Goal: Task Accomplishment & Management: Manage account settings

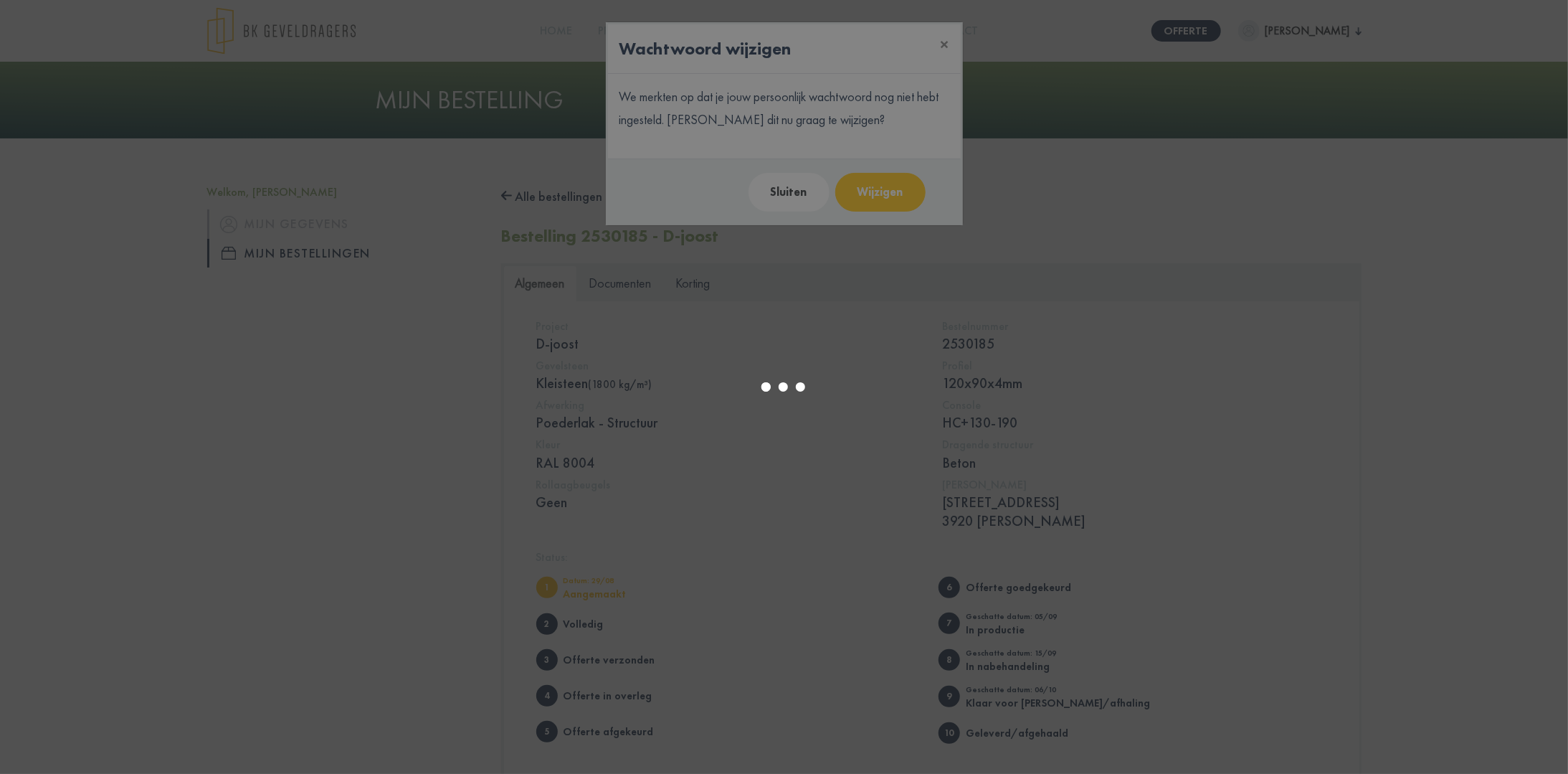
click at [799, 187] on div at bounding box center [784, 387] width 1568 height 774
click at [943, 45] on div at bounding box center [784, 387] width 1568 height 774
click at [891, 195] on div at bounding box center [784, 387] width 1568 height 774
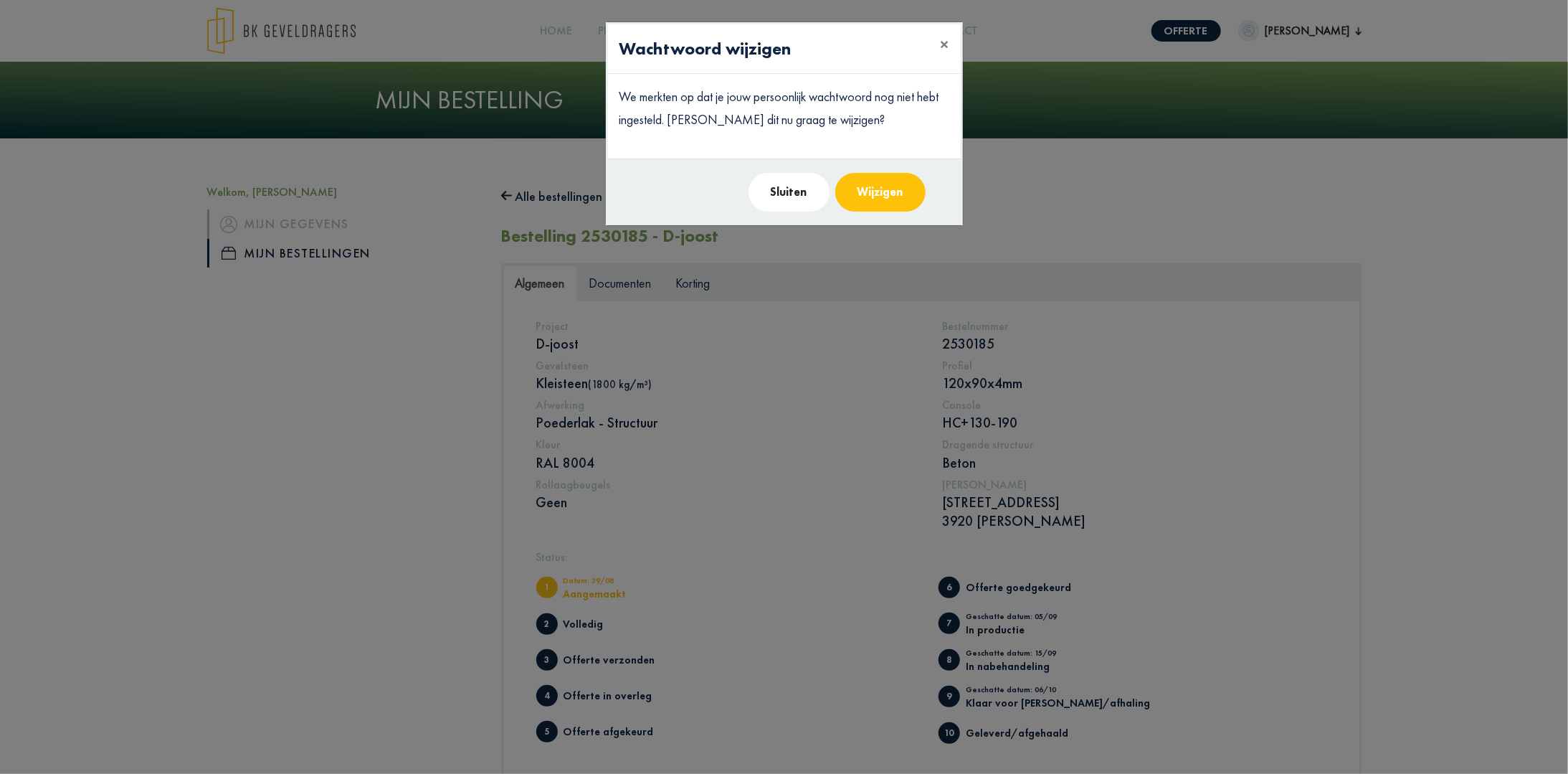
click at [868, 196] on button "Wijzigen" at bounding box center [881, 192] width 91 height 39
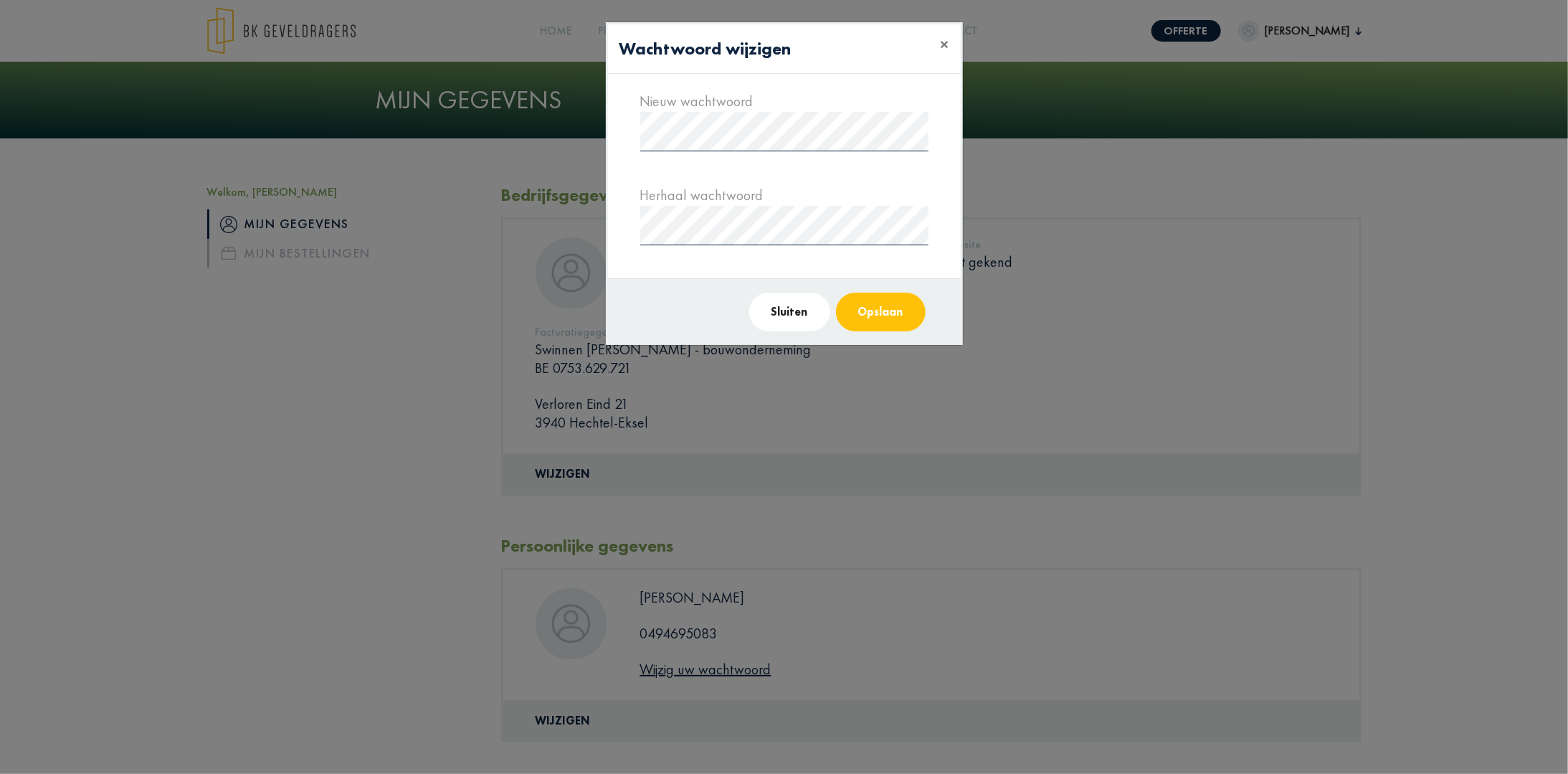
click at [873, 313] on button "Opslaan" at bounding box center [880, 312] width 90 height 39
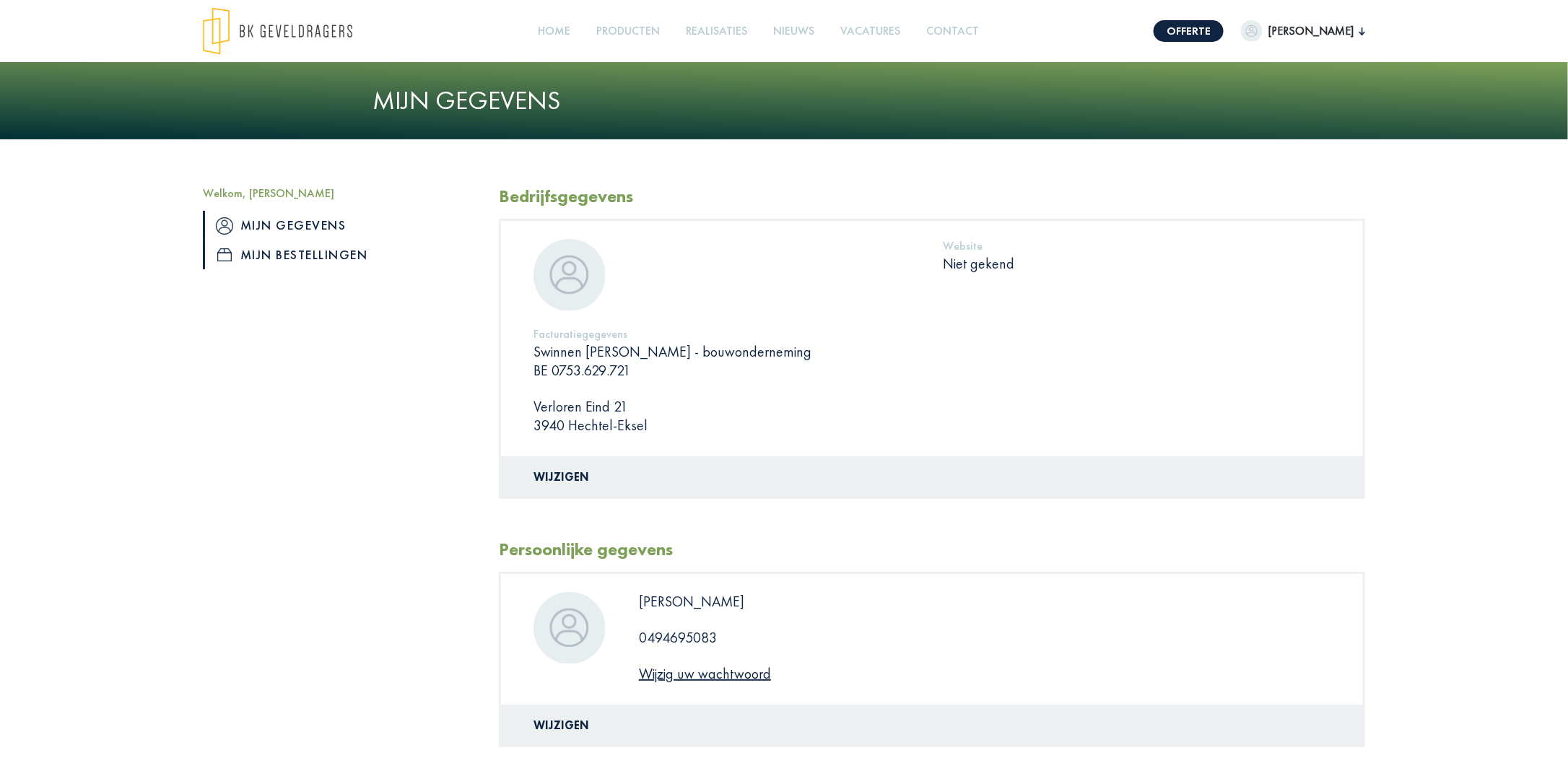
click at [275, 253] on link "Mijn bestellingen" at bounding box center [339, 255] width 275 height 29
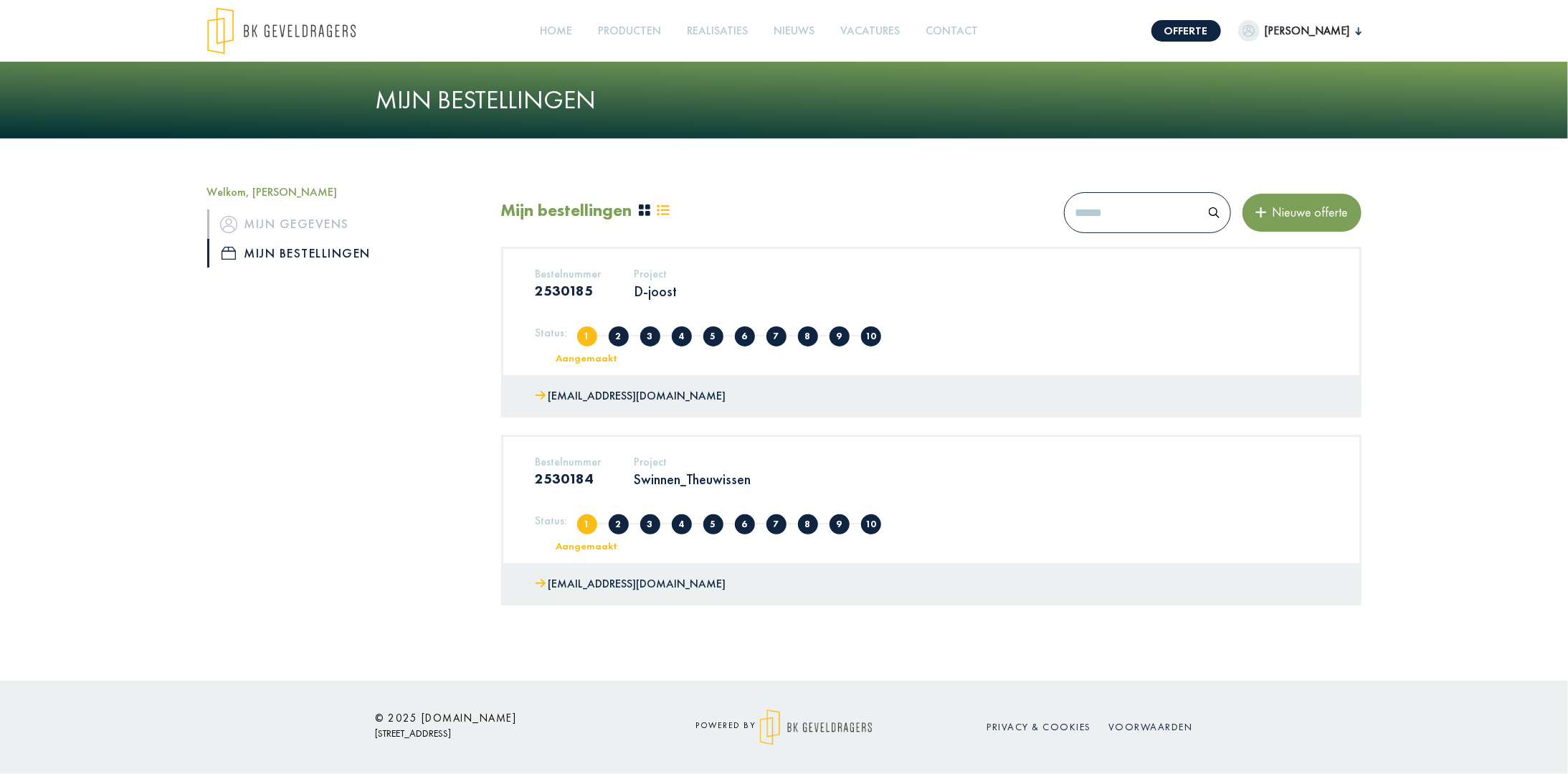
click at [611, 337] on span "2" at bounding box center [619, 336] width 20 height 20
click at [614, 340] on span "2" at bounding box center [619, 336] width 20 height 20
click at [637, 341] on li "3 Offerte verzonden" at bounding box center [650, 335] width 31 height 21
click at [653, 339] on span "3" at bounding box center [650, 336] width 20 height 20
click at [683, 334] on span "4" at bounding box center [681, 336] width 20 height 20
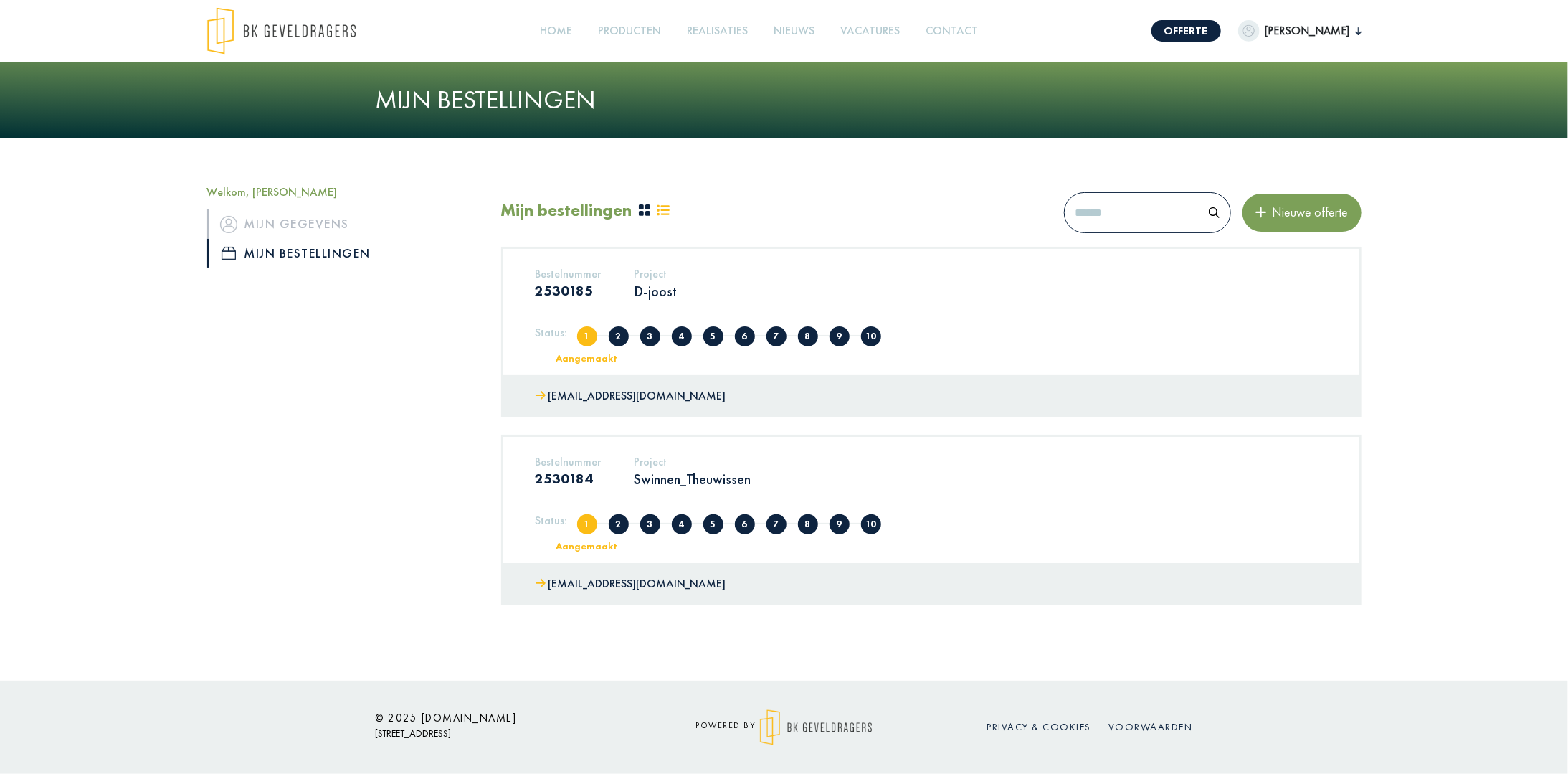
click at [720, 335] on span "5" at bounding box center [714, 336] width 20 height 20
click at [565, 481] on h3 "2530184" at bounding box center [569, 478] width 66 height 17
click at [592, 215] on h2 "Mijn bestellingen" at bounding box center [566, 210] width 131 height 21
click at [664, 213] on icon at bounding box center [663, 210] width 13 height 13
click at [648, 208] on icon at bounding box center [644, 210] width 12 height 12
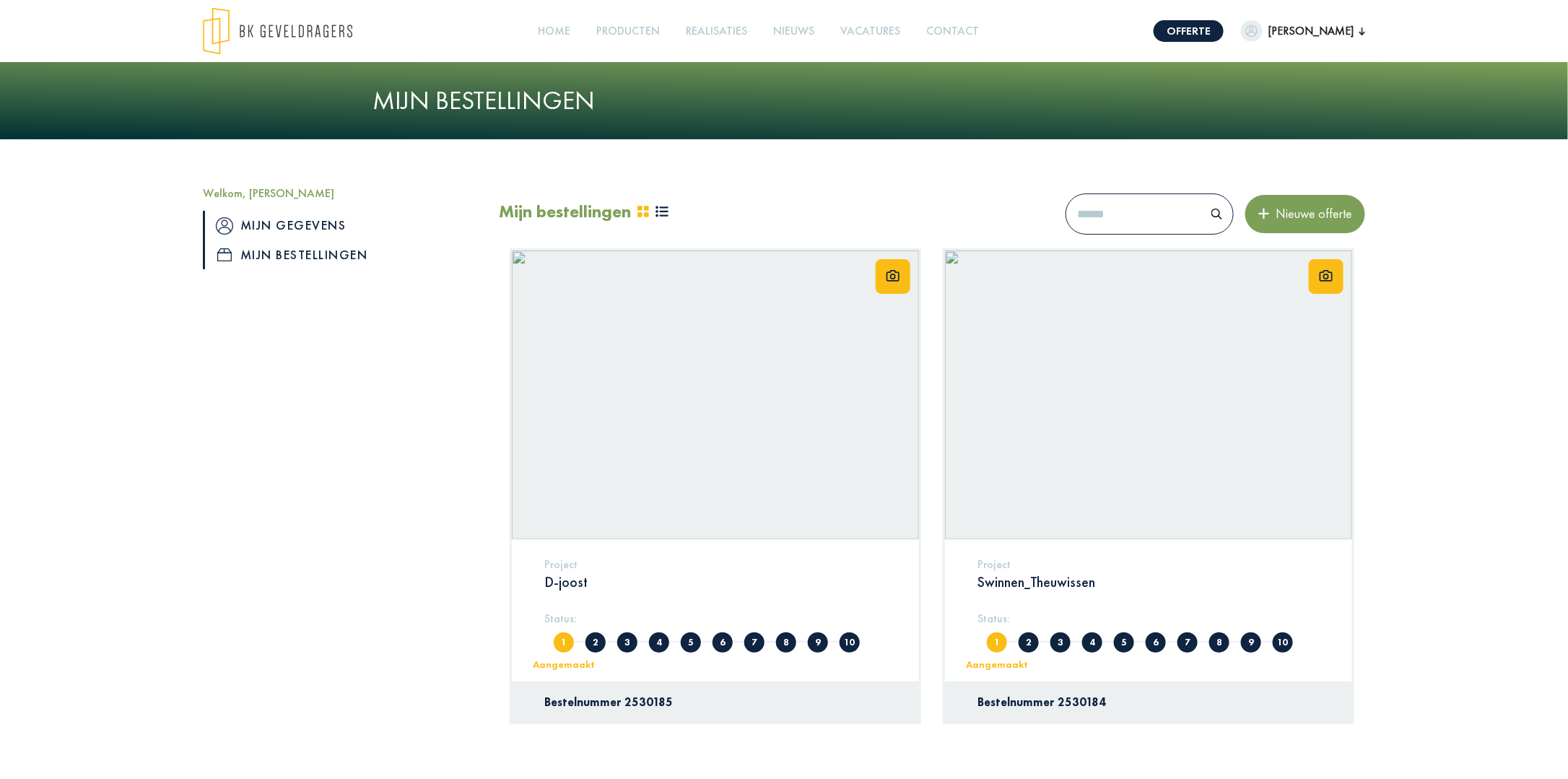
click at [277, 222] on link "Mijn gegevens" at bounding box center [339, 225] width 275 height 29
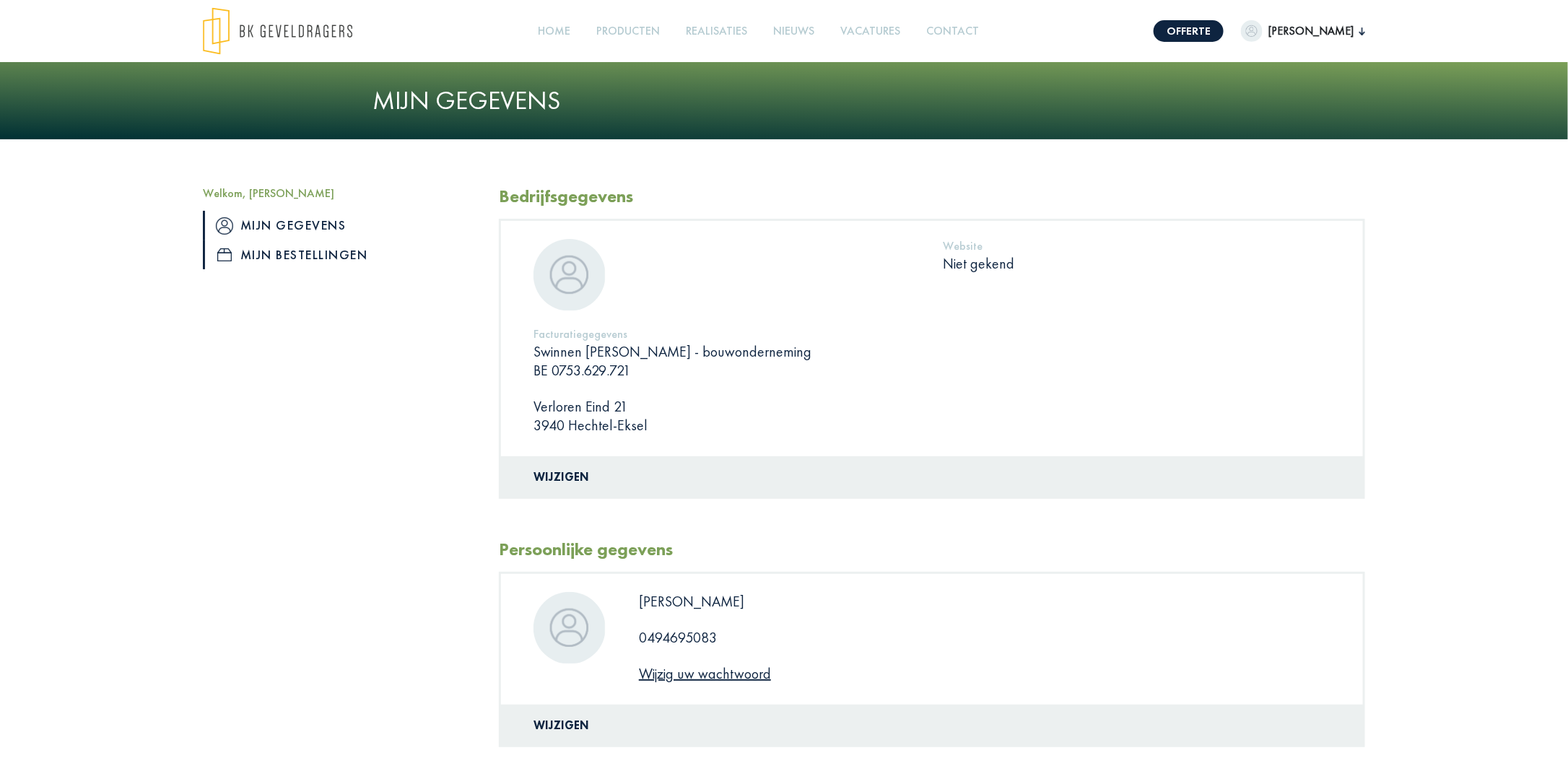
click at [273, 247] on link "Mijn bestellingen" at bounding box center [339, 255] width 275 height 29
